Goal: Task Accomplishment & Management: Use online tool/utility

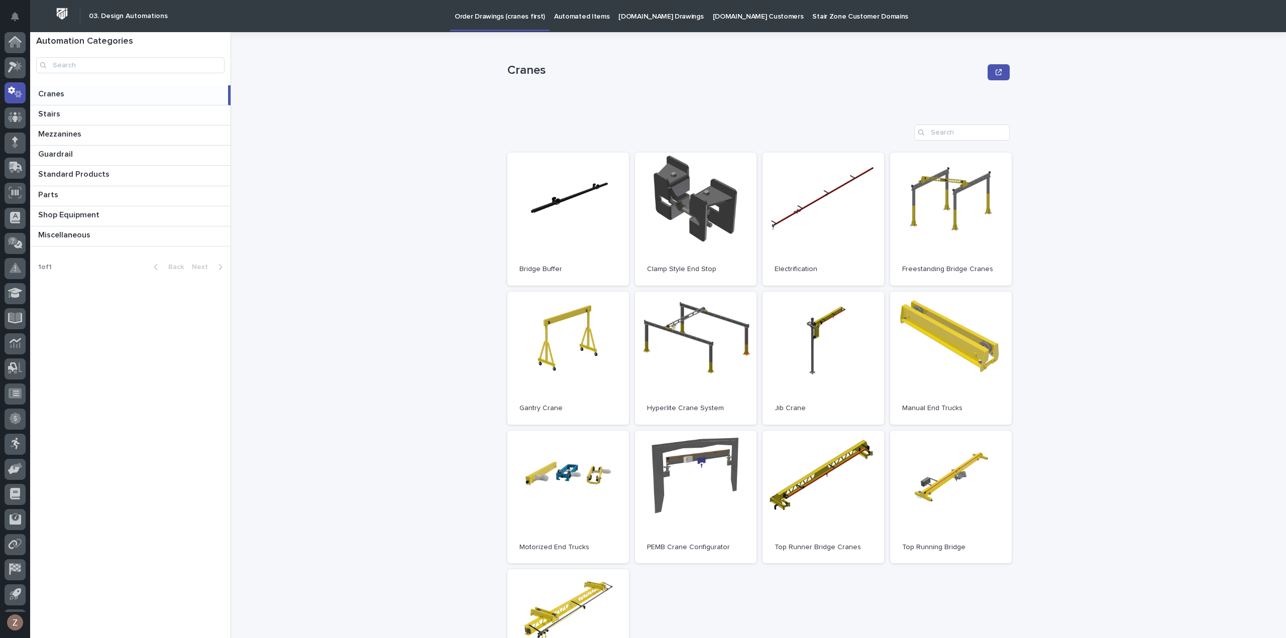
scroll to position [22, 0]
click at [391, 158] on div "Cranes Cranes Sorry, there was an error saving your record. Please try again. P…" at bounding box center [764, 335] width 1043 height 606
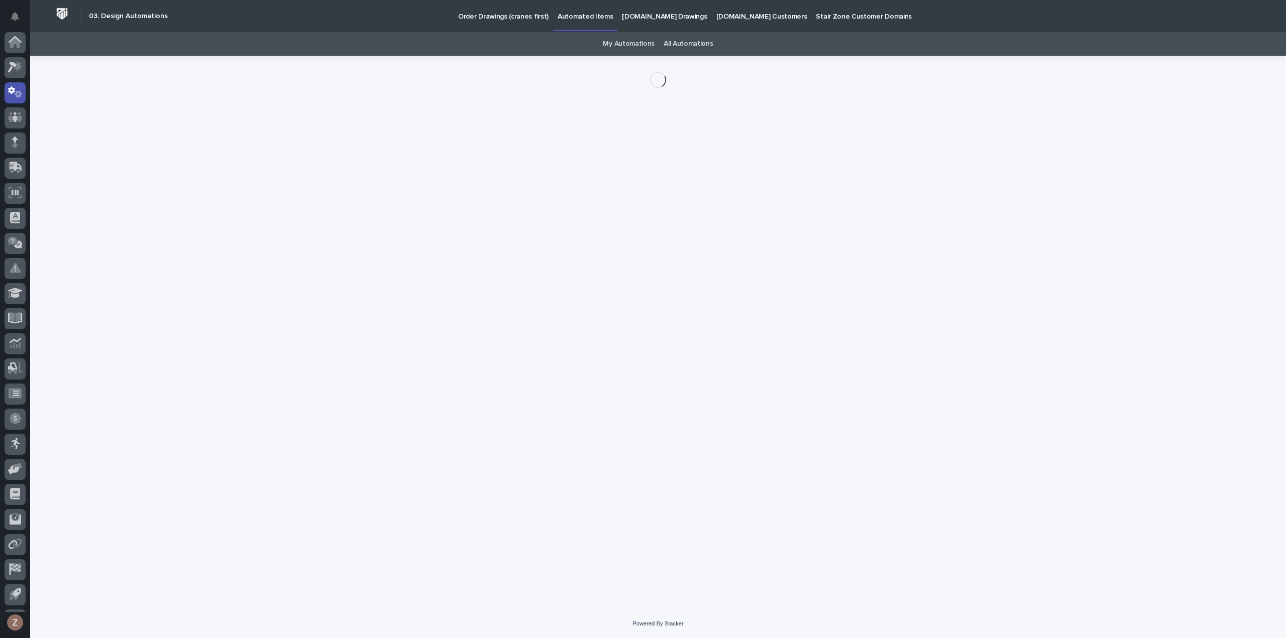
scroll to position [22, 0]
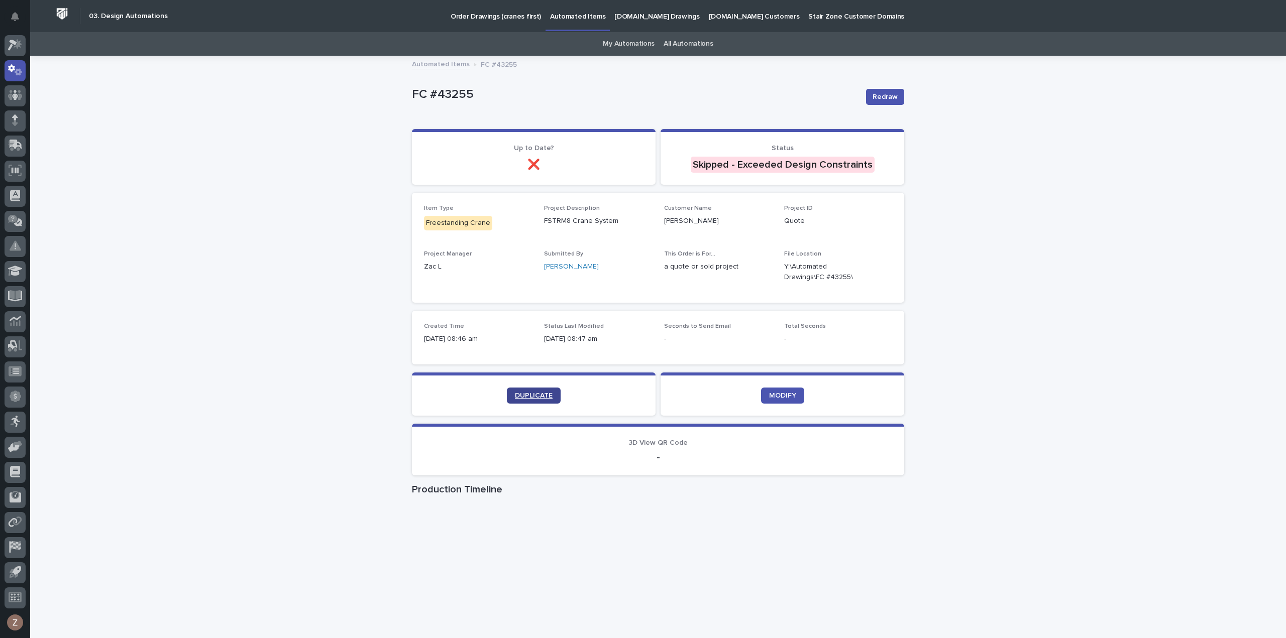
click at [541, 403] on link "DUPLICATE" at bounding box center [534, 396] width 54 height 16
